Goal: Check status: Check status

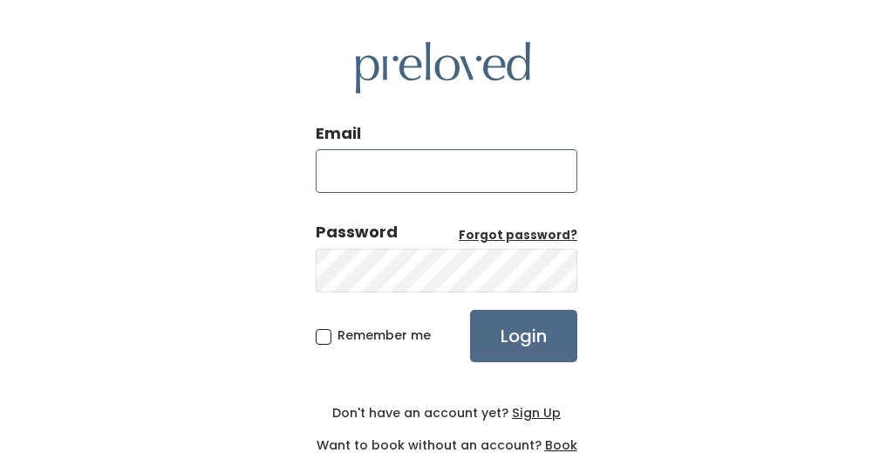
type input "[EMAIL_ADDRESS][DOMAIN_NAME]"
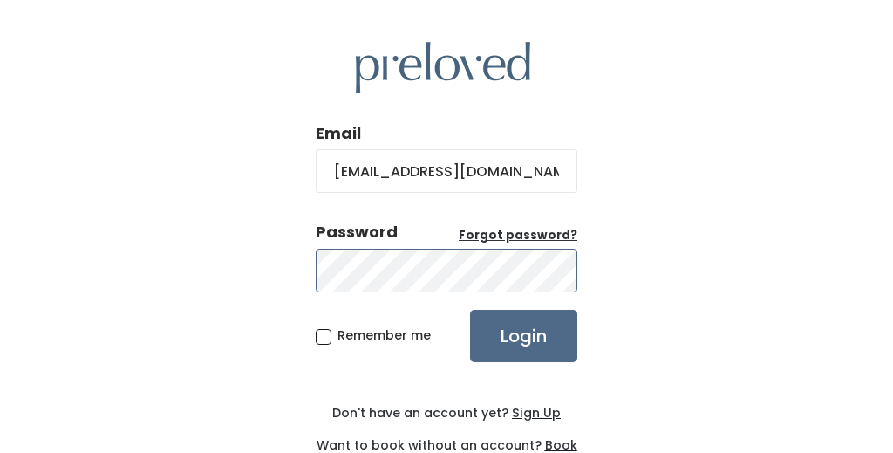
click at [523, 334] on input "Login" at bounding box center [523, 336] width 107 height 52
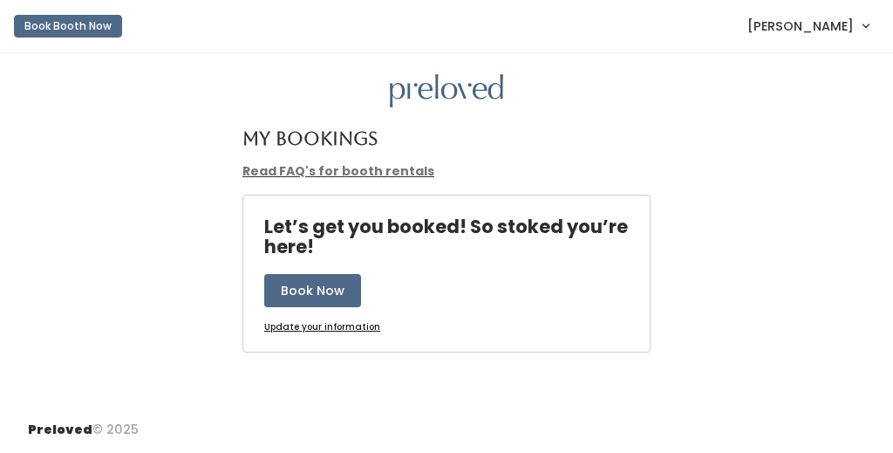
click at [860, 21] on link "Allison Marek" at bounding box center [808, 25] width 156 height 37
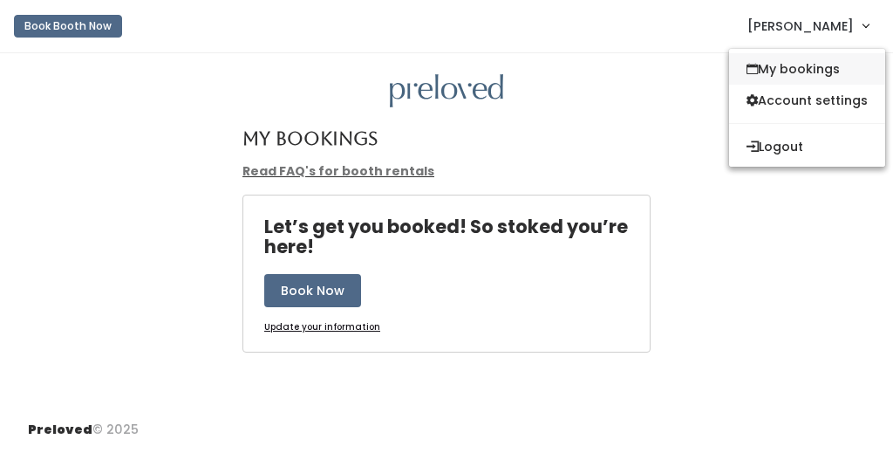
click at [809, 75] on link "My bookings" at bounding box center [807, 68] width 156 height 31
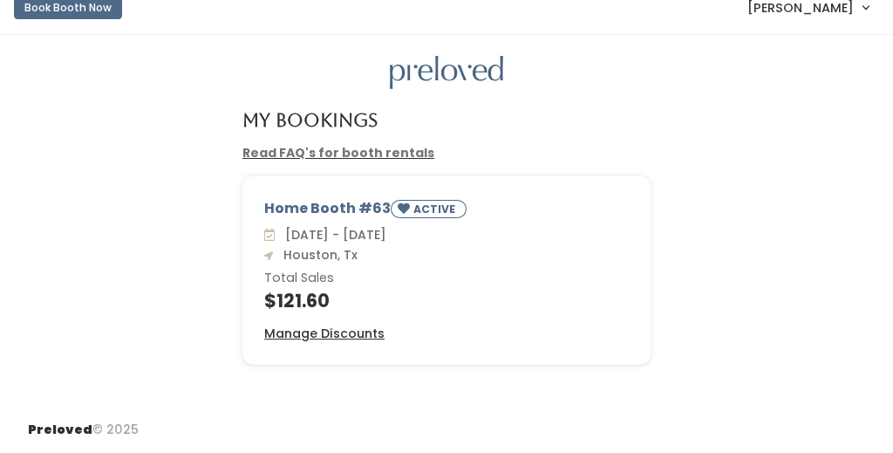
scroll to position [17, 0]
click at [425, 209] on small "ACTIVE" at bounding box center [435, 209] width 45 height 15
